Goal: Navigation & Orientation: Find specific page/section

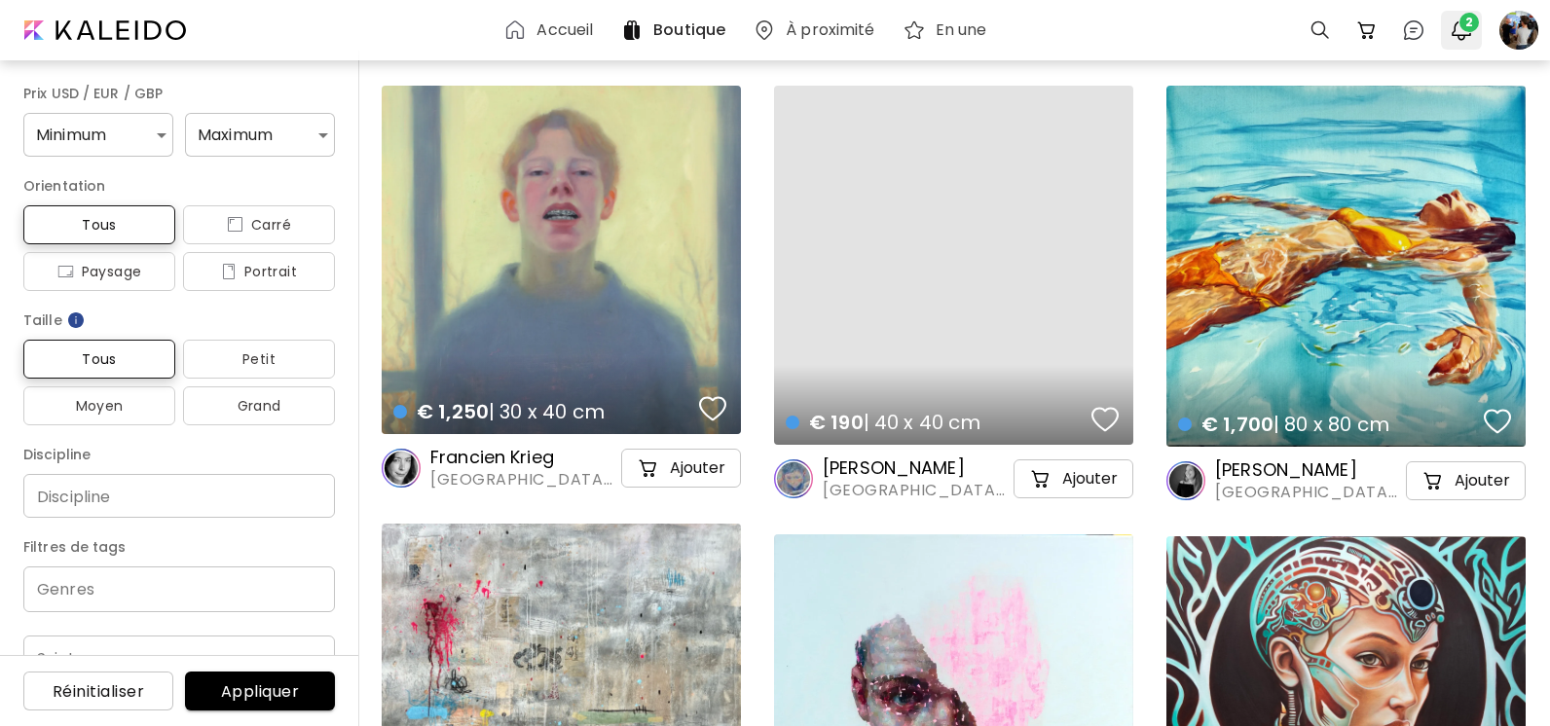
click at [1465, 29] on span "2" at bounding box center [1468, 22] width 19 height 19
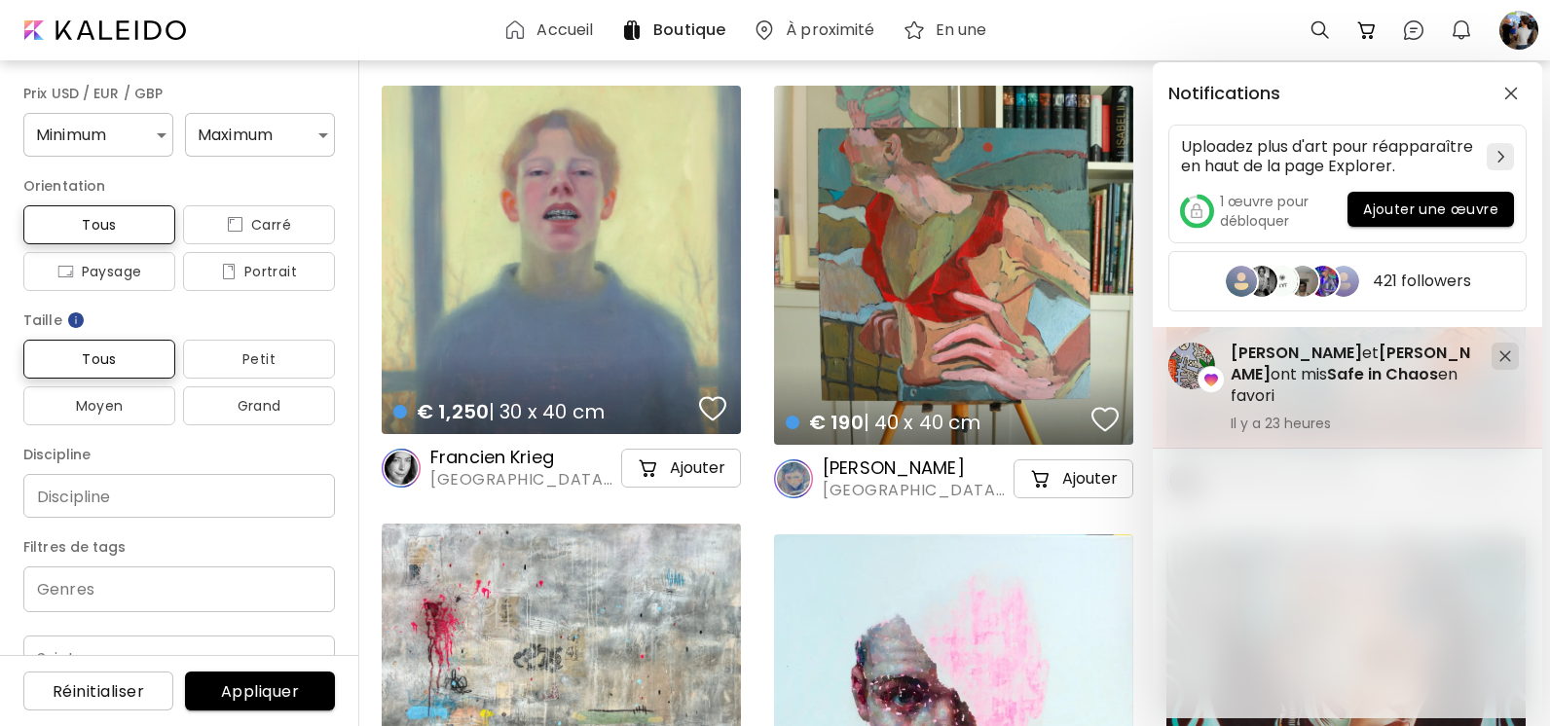
click at [1507, 362] on div at bounding box center [1504, 356] width 27 height 27
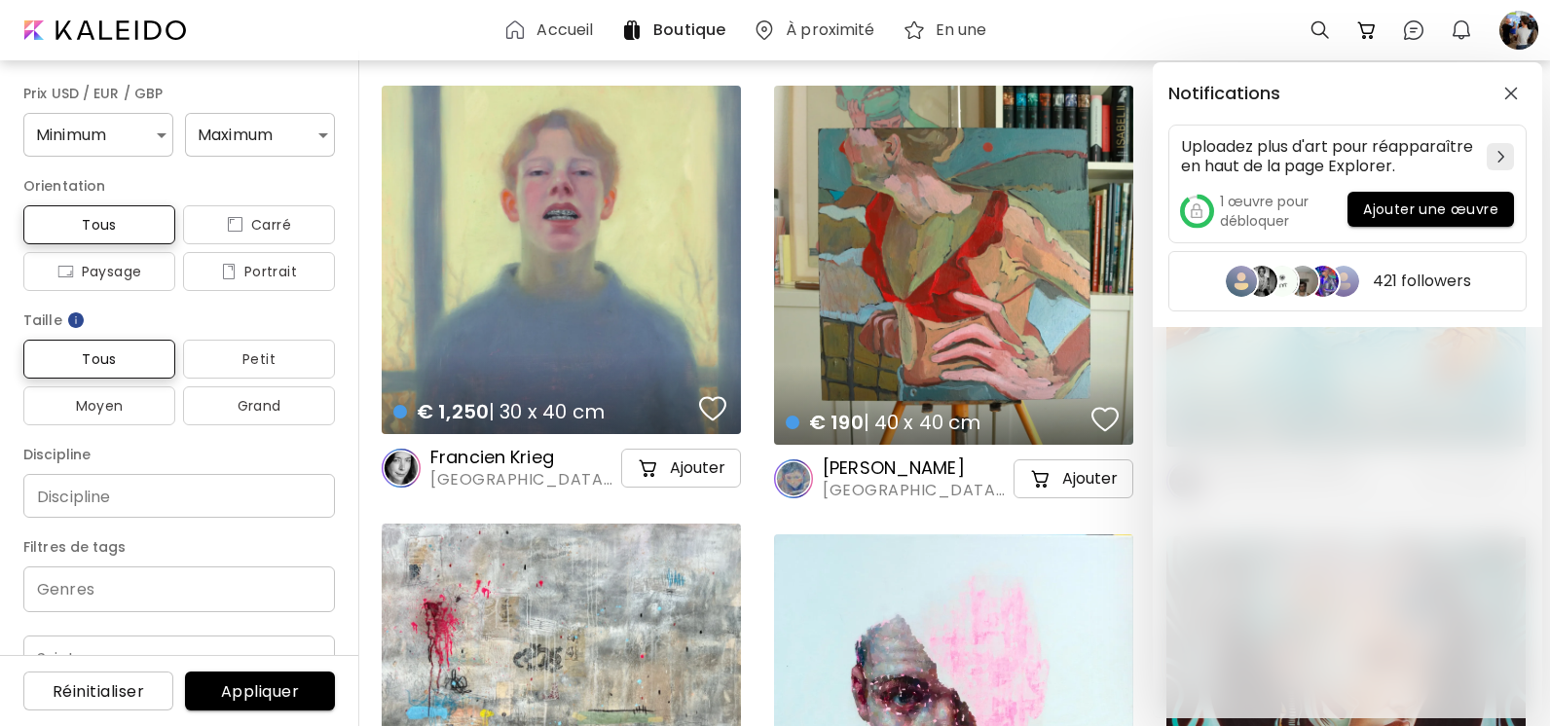
click at [1525, 29] on div "Notifications Uploadez plus d'art pour réapparaître en haut de la page Explorer…" at bounding box center [775, 363] width 1550 height 726
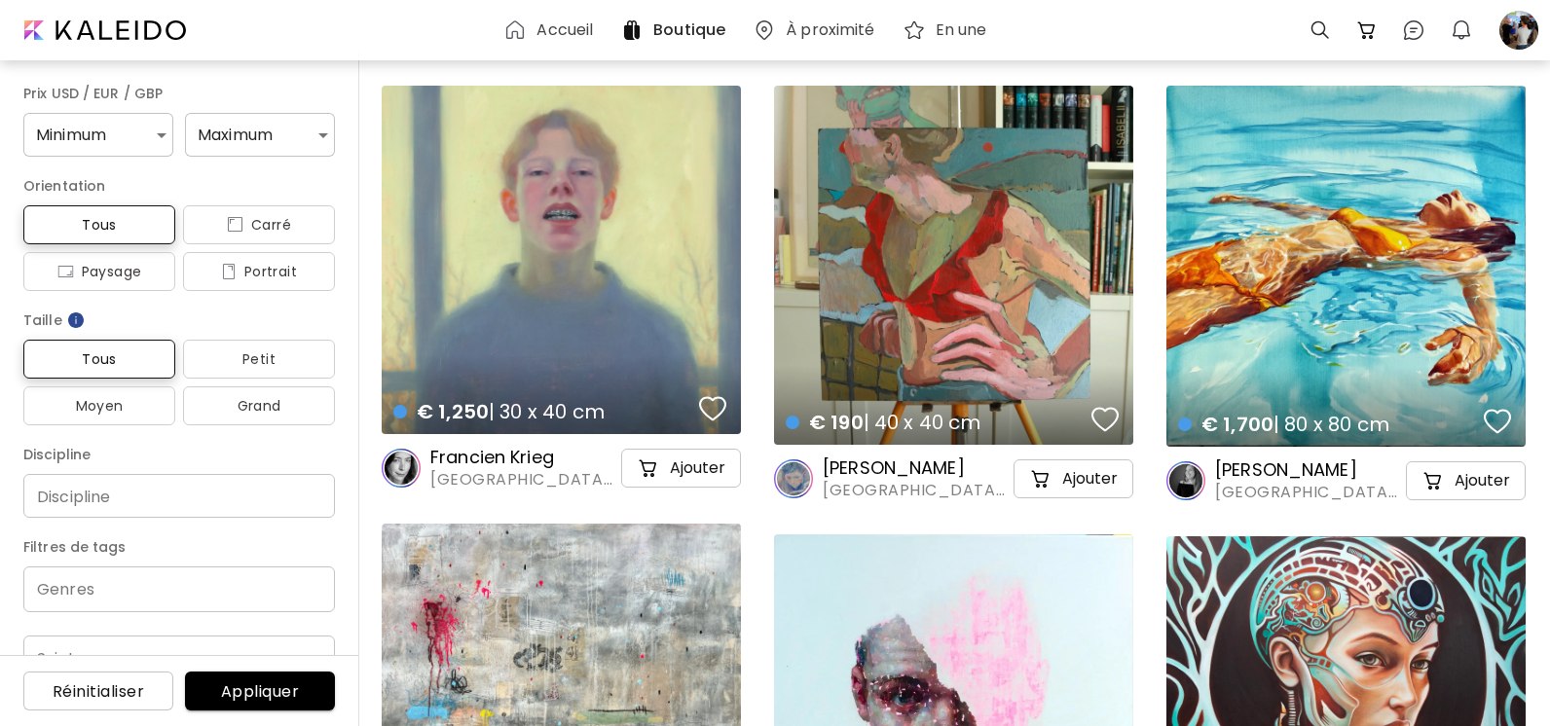
click at [1525, 29] on div at bounding box center [1518, 30] width 43 height 43
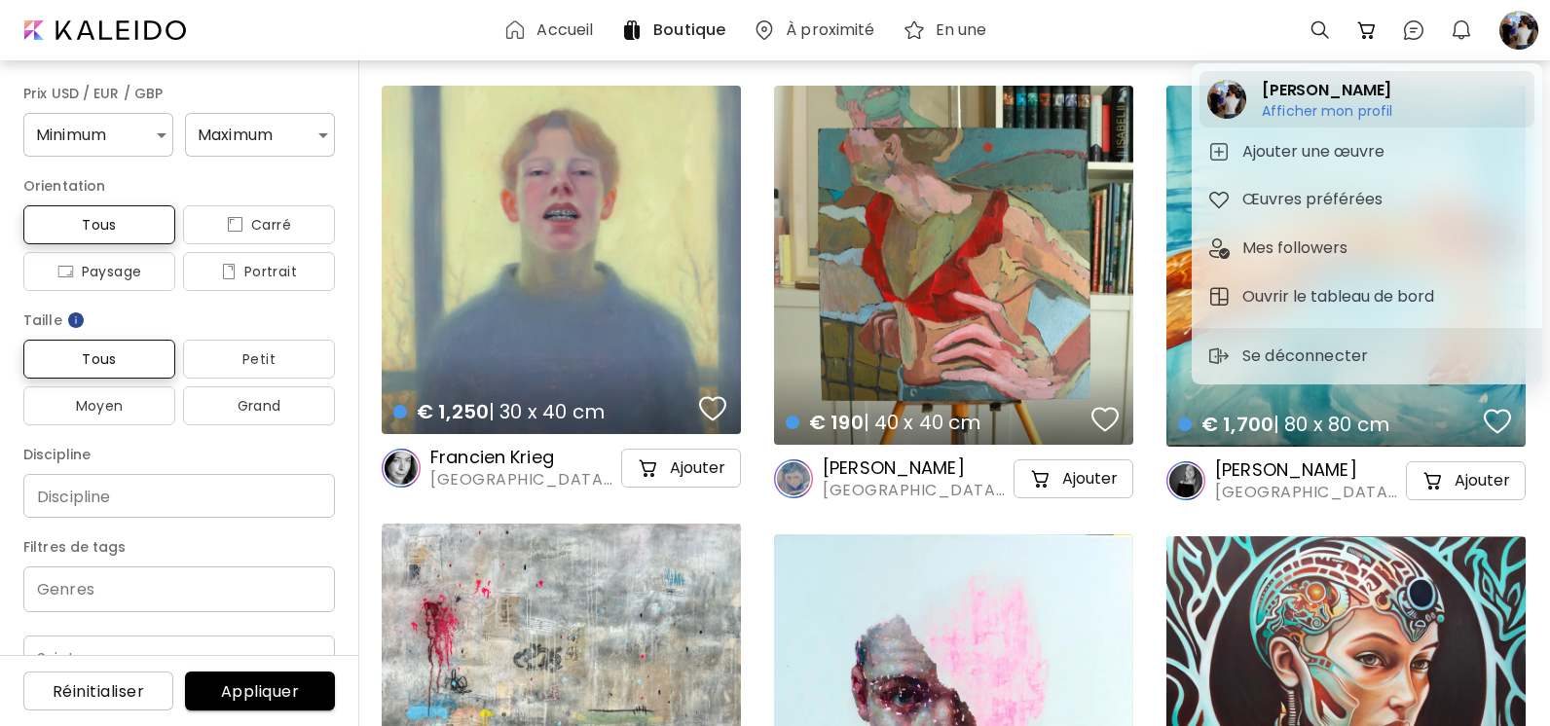
click at [1335, 115] on h6 "Afficher mon profil" at bounding box center [1327, 111] width 131 height 18
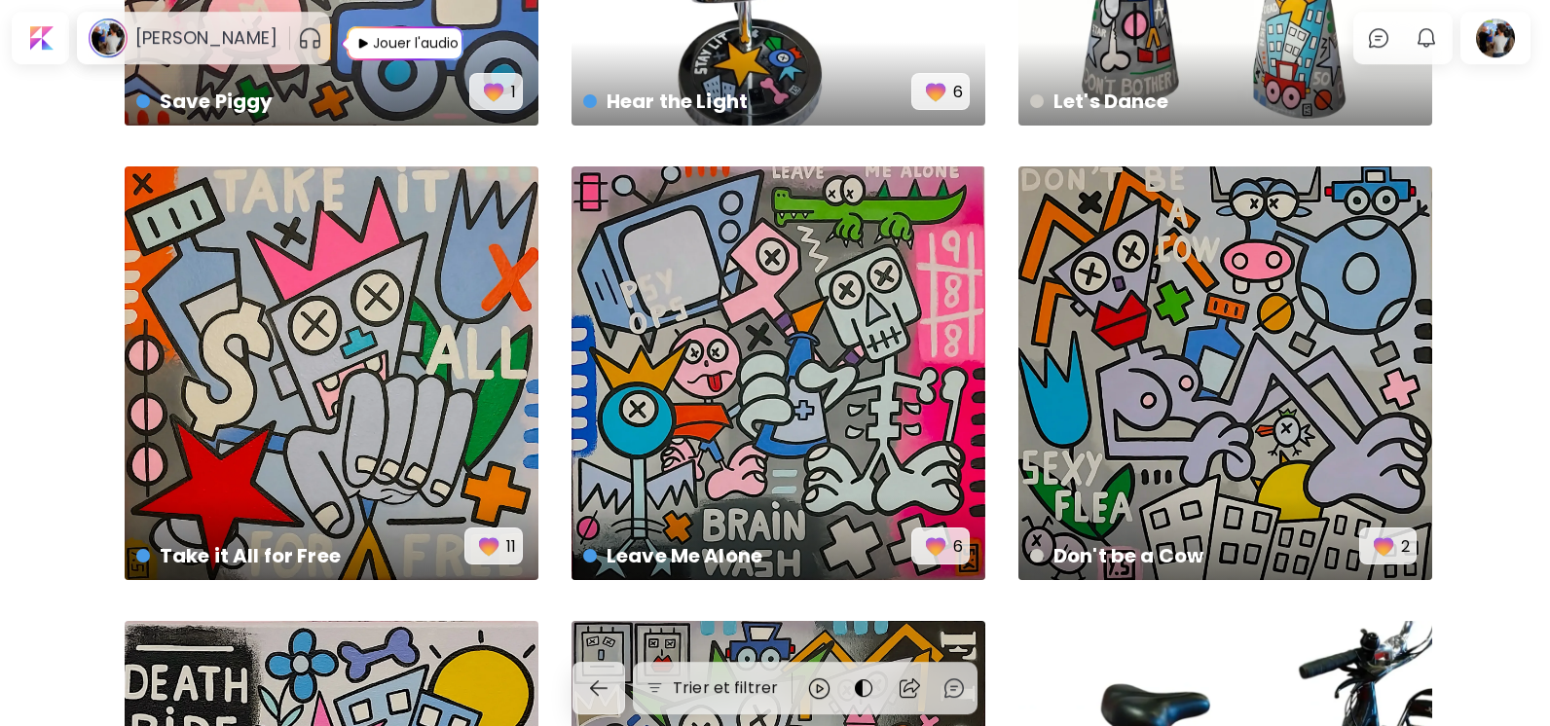
scroll to position [1715, 0]
